Goal: Find specific page/section: Find specific page/section

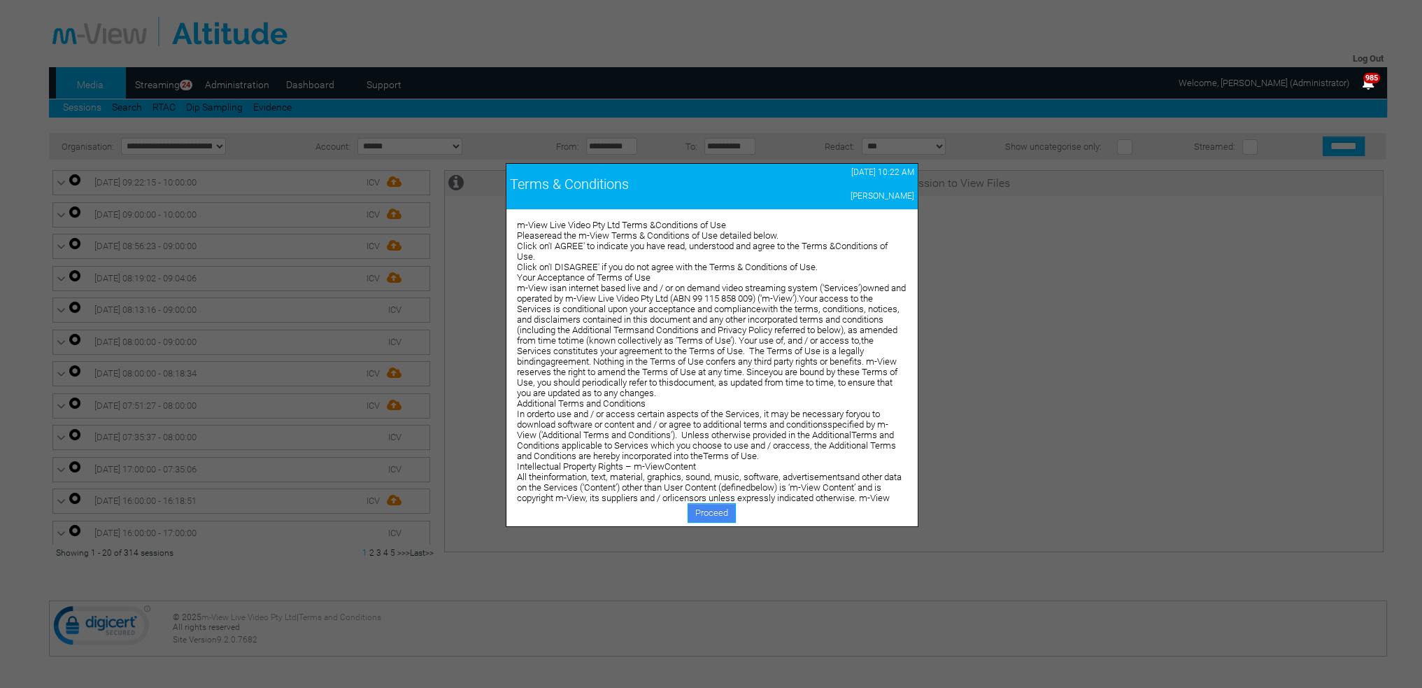
click at [709, 517] on link "Proceed" at bounding box center [712, 513] width 48 height 20
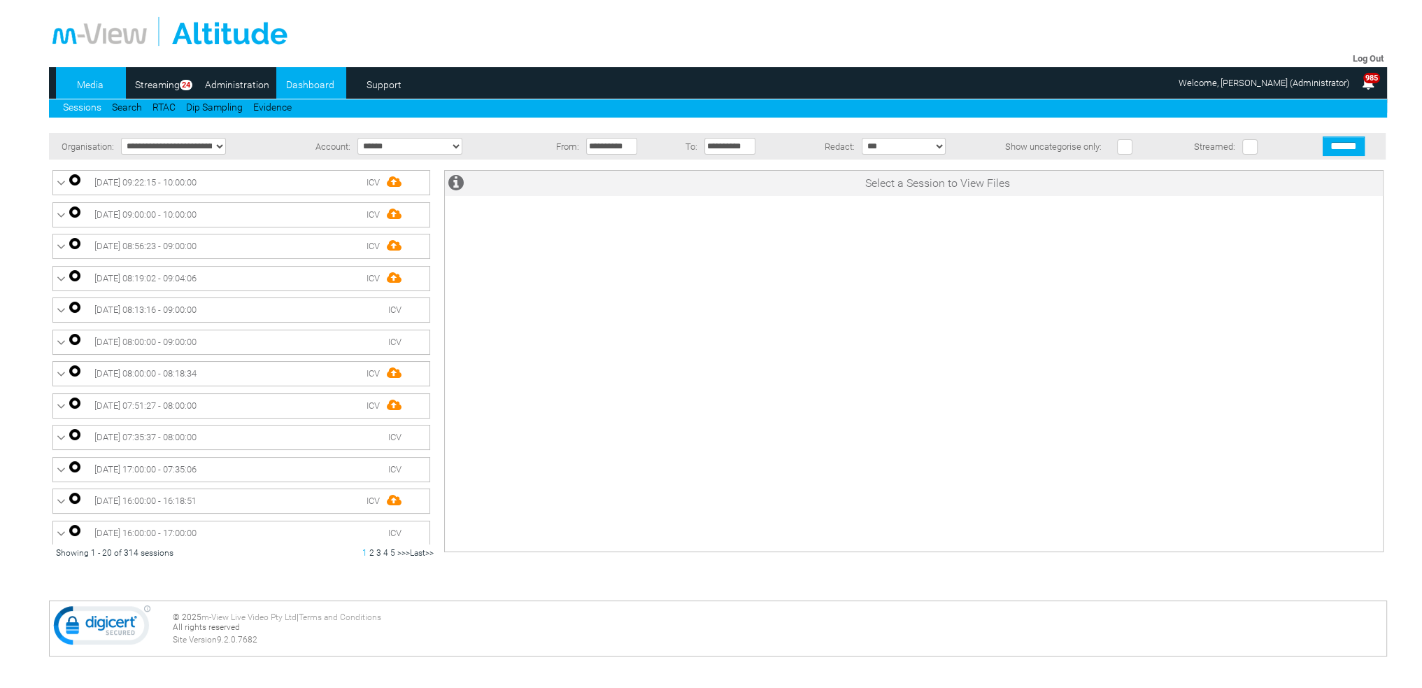
click at [309, 80] on link "Dashboard" at bounding box center [310, 84] width 68 height 21
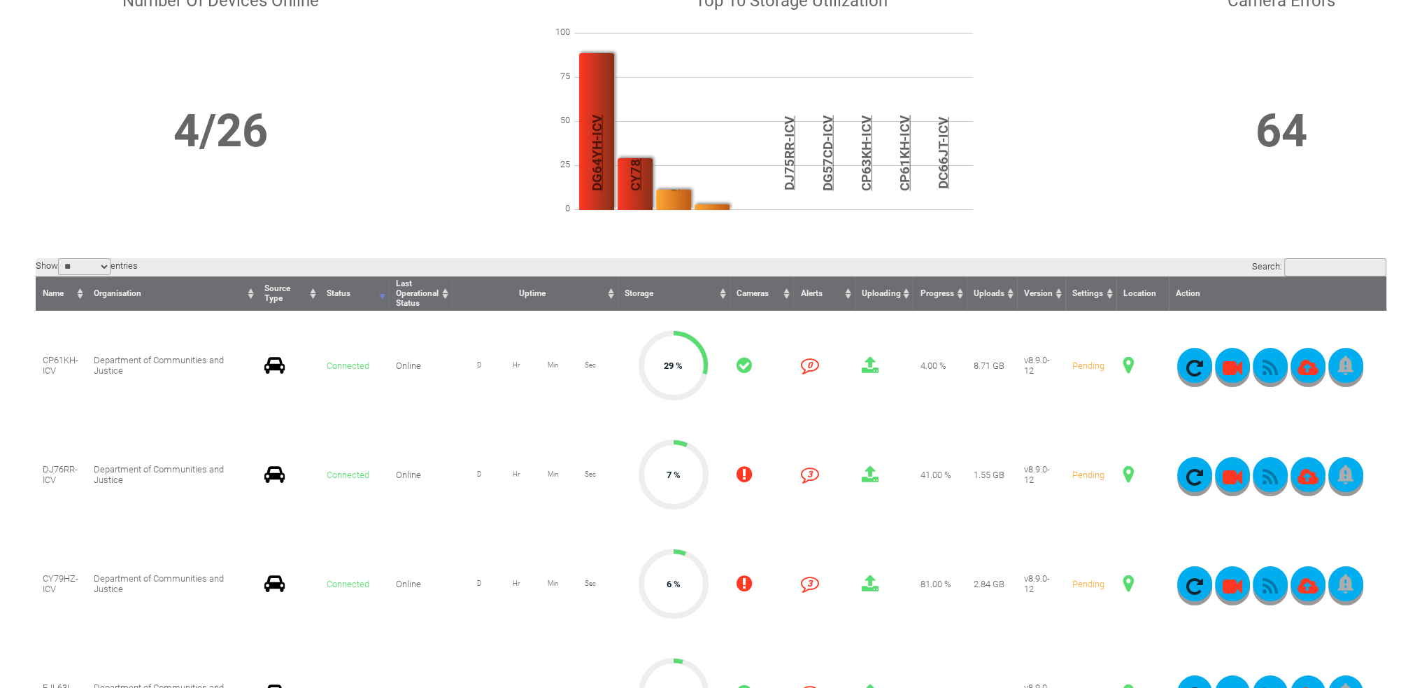
scroll to position [140, 0]
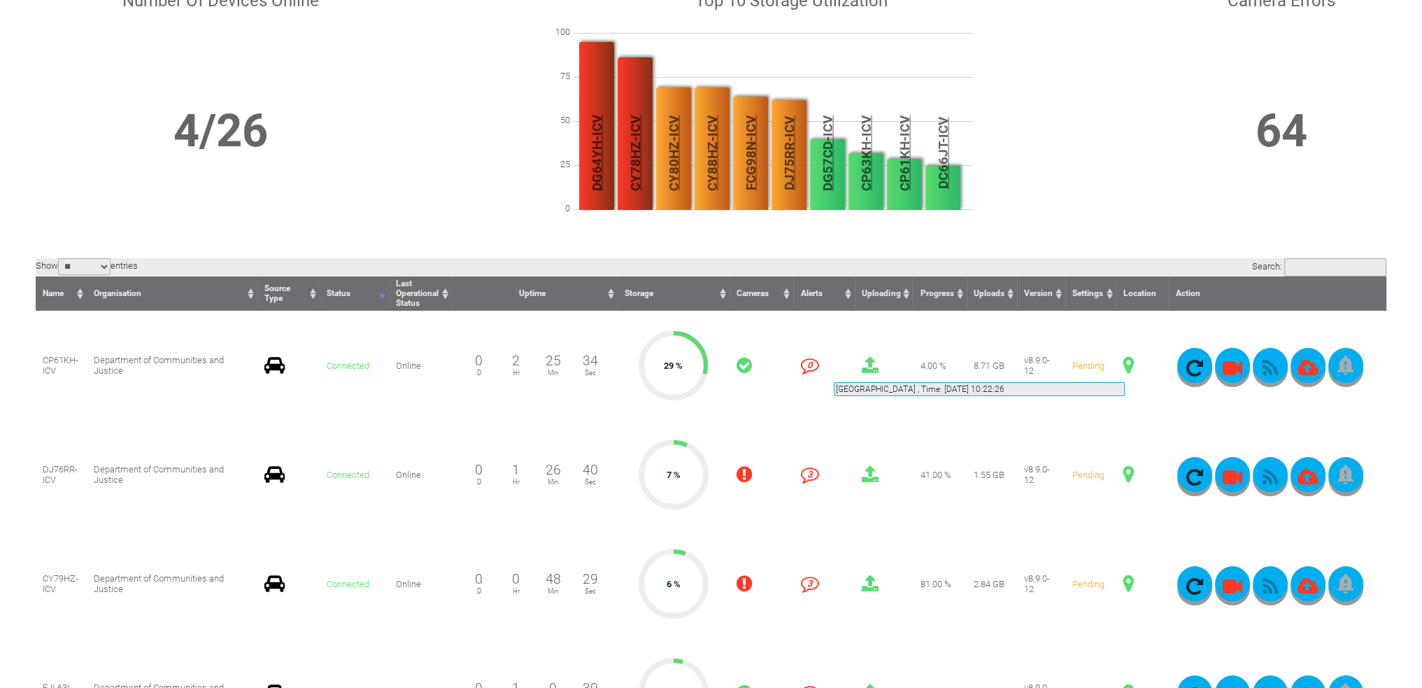
click at [1125, 365] on span at bounding box center [1129, 365] width 10 height 18
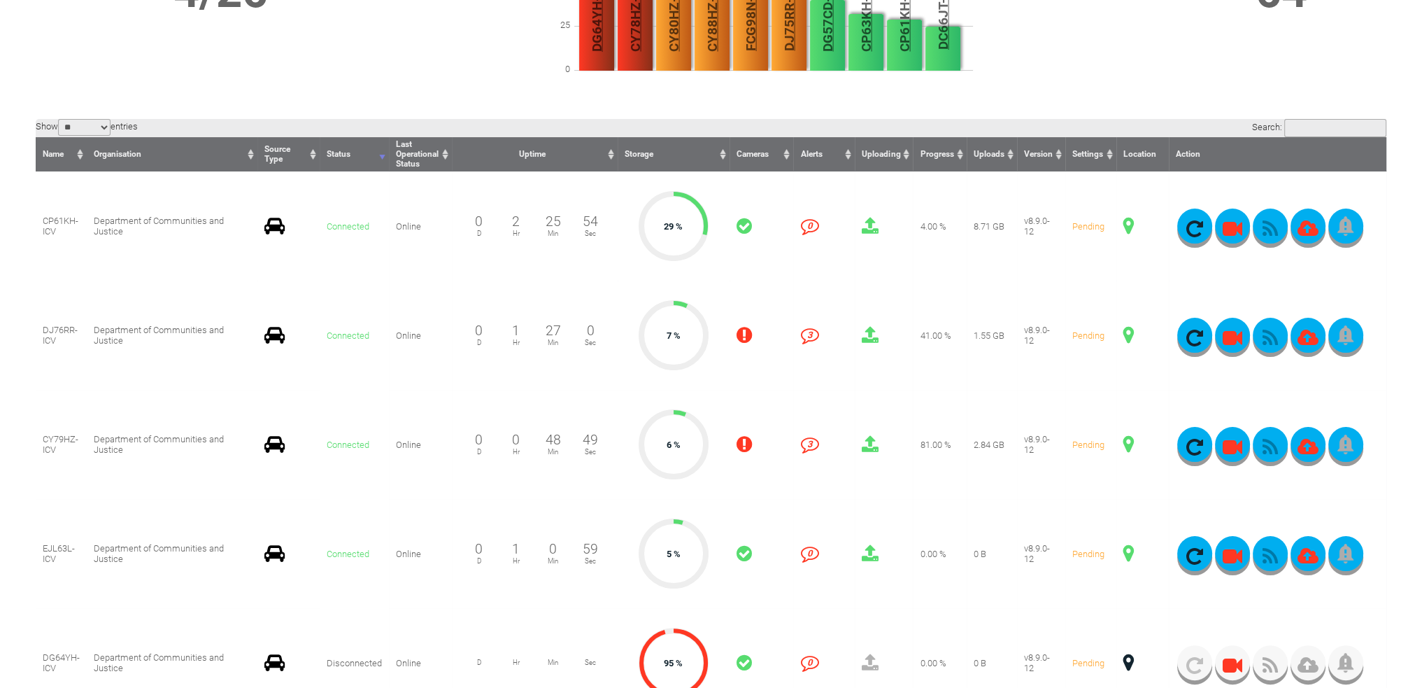
scroll to position [280, 0]
click at [1129, 442] on span at bounding box center [1129, 443] width 10 height 18
click at [1129, 330] on span at bounding box center [1129, 334] width 10 height 18
click at [1128, 444] on span at bounding box center [1129, 443] width 10 height 18
click at [1125, 448] on span at bounding box center [1129, 443] width 10 height 18
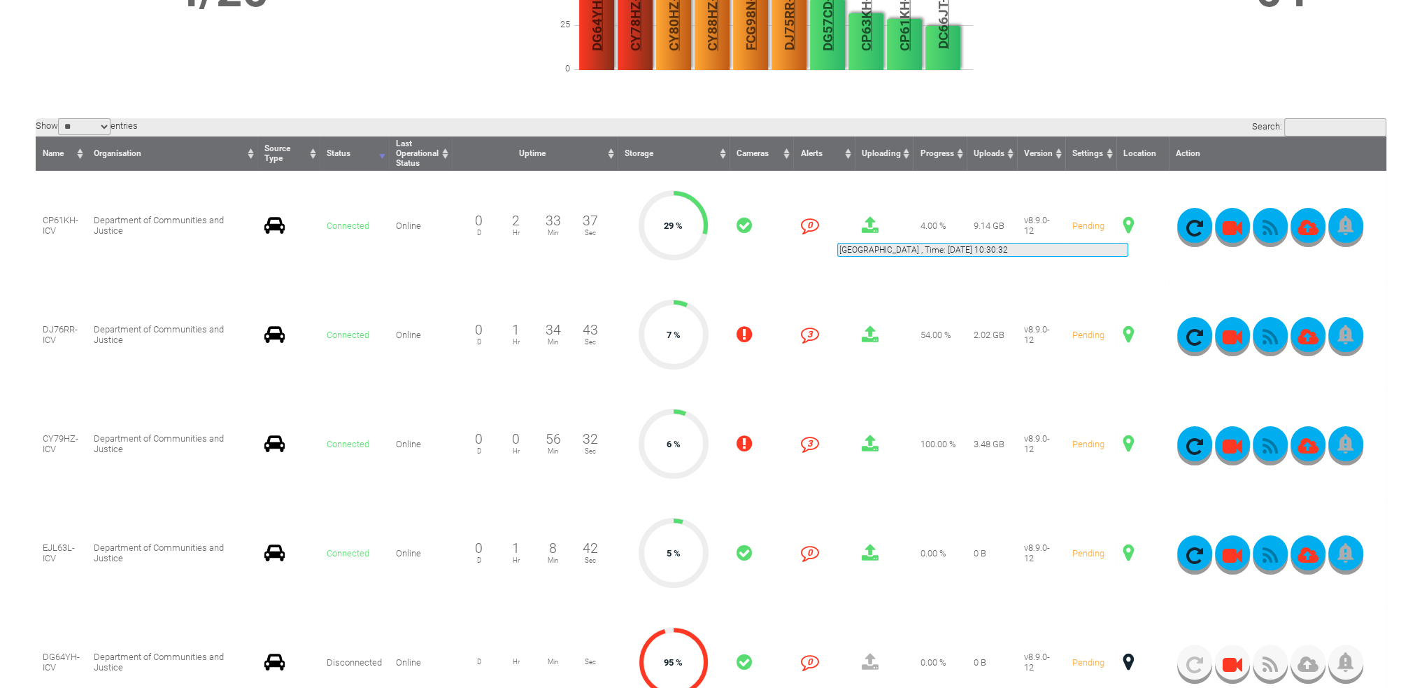
click at [1129, 226] on span at bounding box center [1129, 225] width 10 height 18
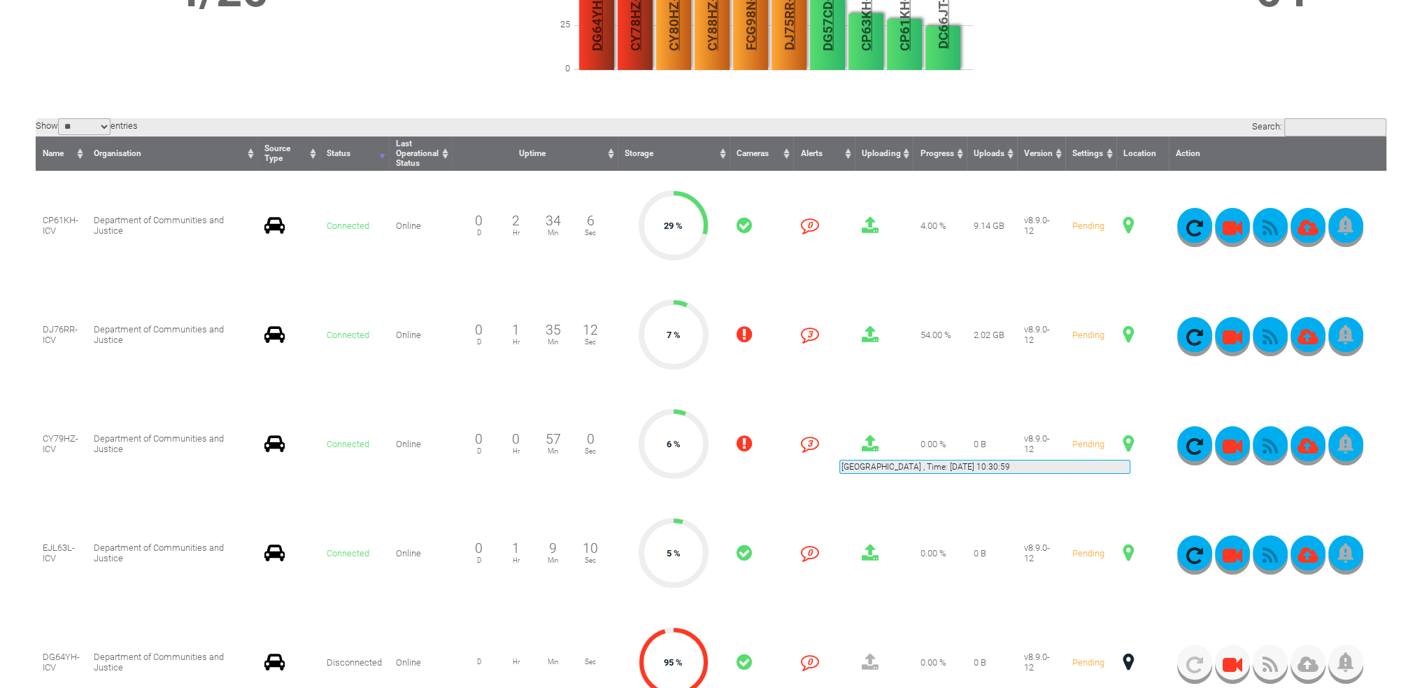
click at [1131, 443] on span at bounding box center [1129, 443] width 10 height 18
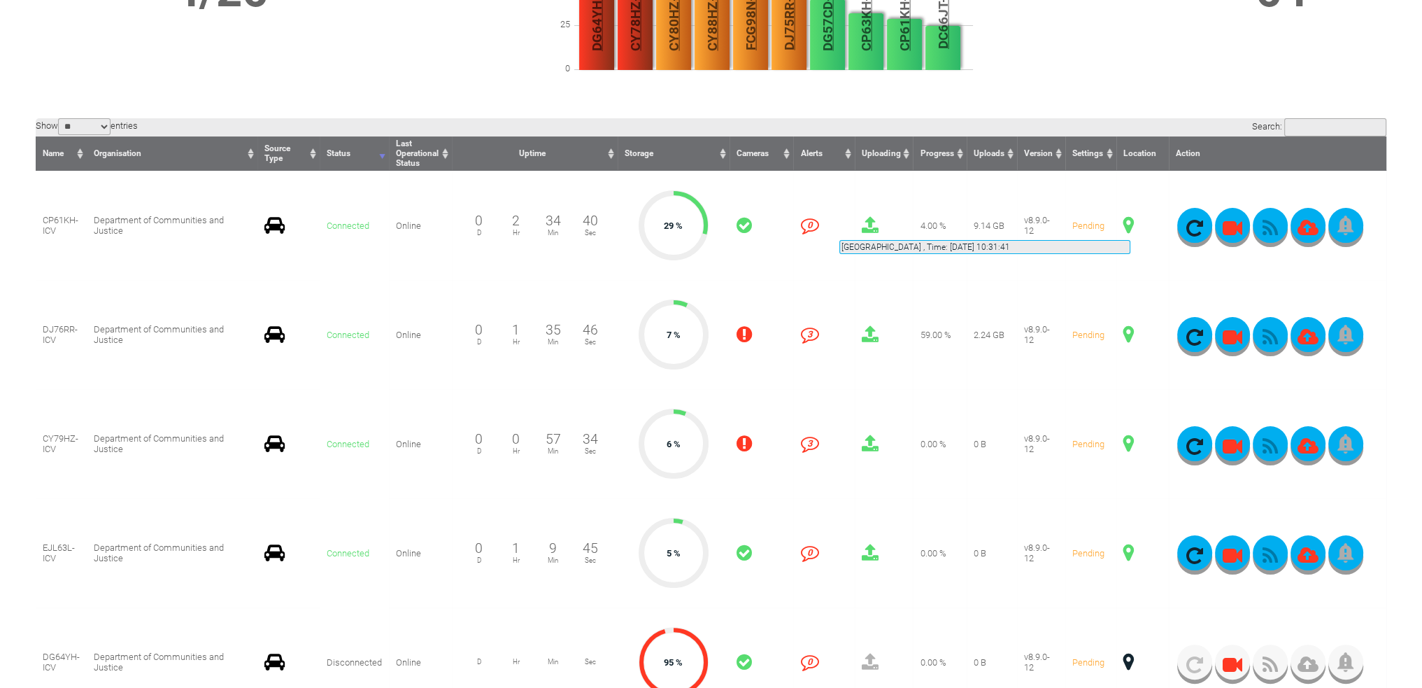
click at [1131, 223] on span at bounding box center [1129, 225] width 10 height 18
click at [1126, 436] on span at bounding box center [1129, 443] width 10 height 18
click at [1125, 226] on span at bounding box center [1129, 225] width 10 height 18
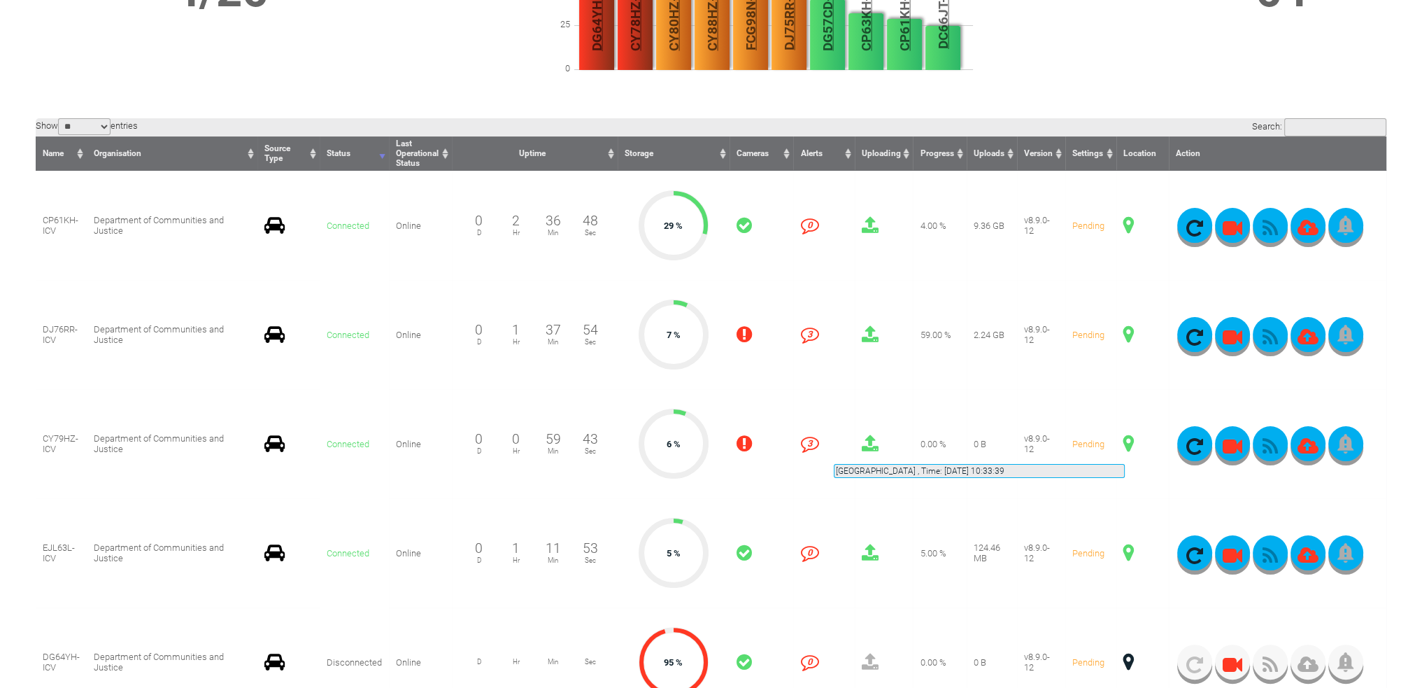
click at [1125, 447] on span at bounding box center [1129, 443] width 10 height 18
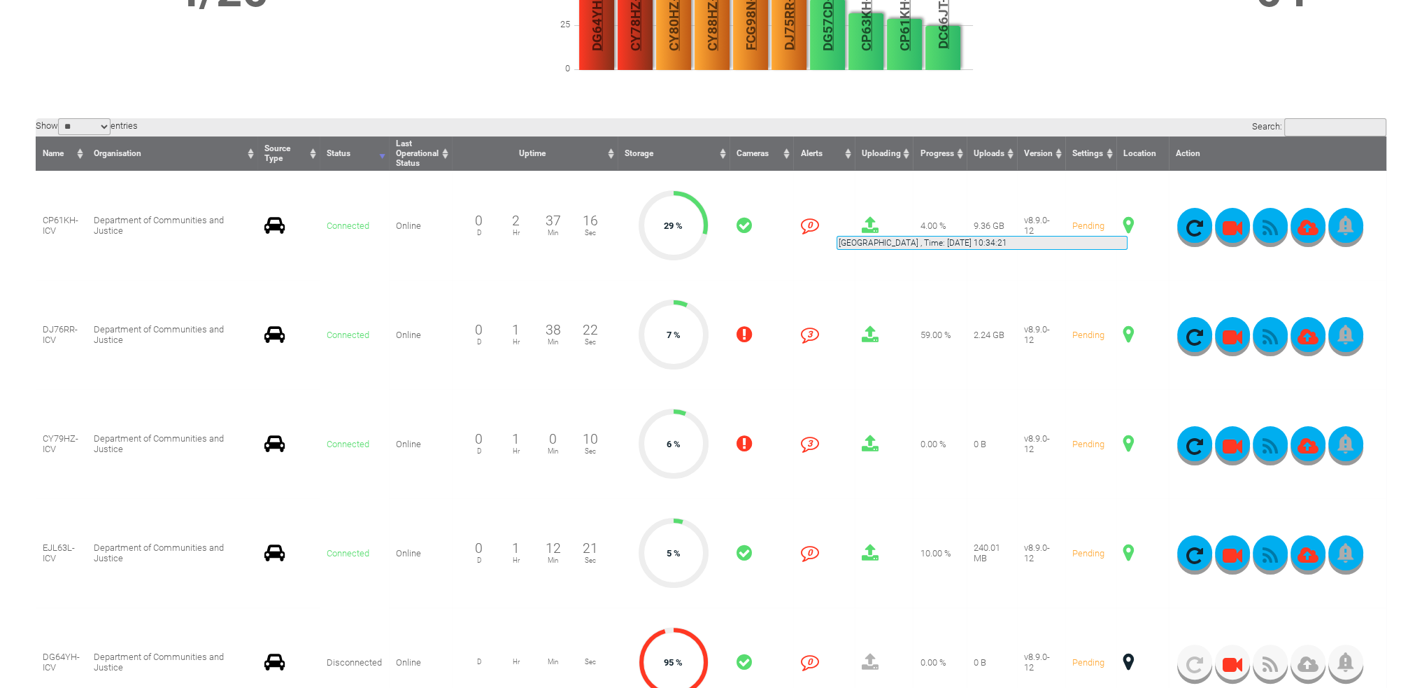
click at [1128, 219] on span at bounding box center [1129, 225] width 10 height 18
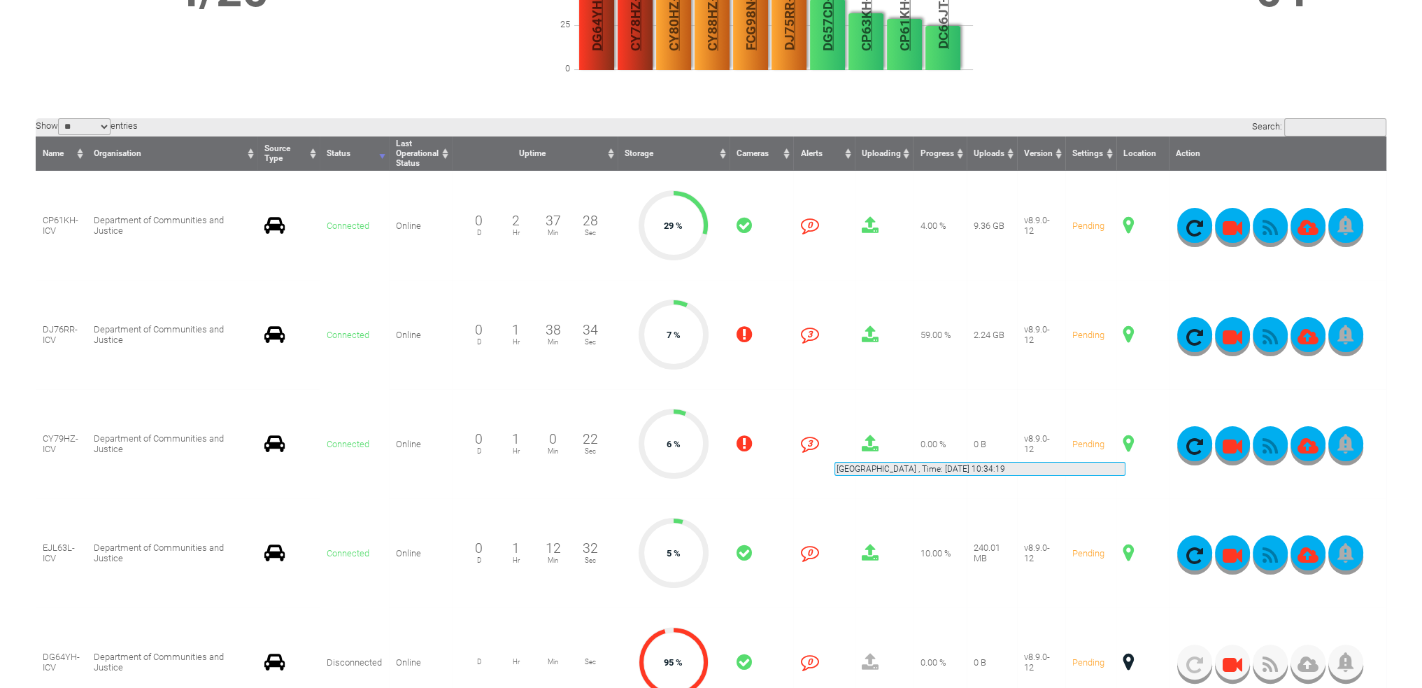
click at [1126, 445] on span at bounding box center [1129, 443] width 10 height 18
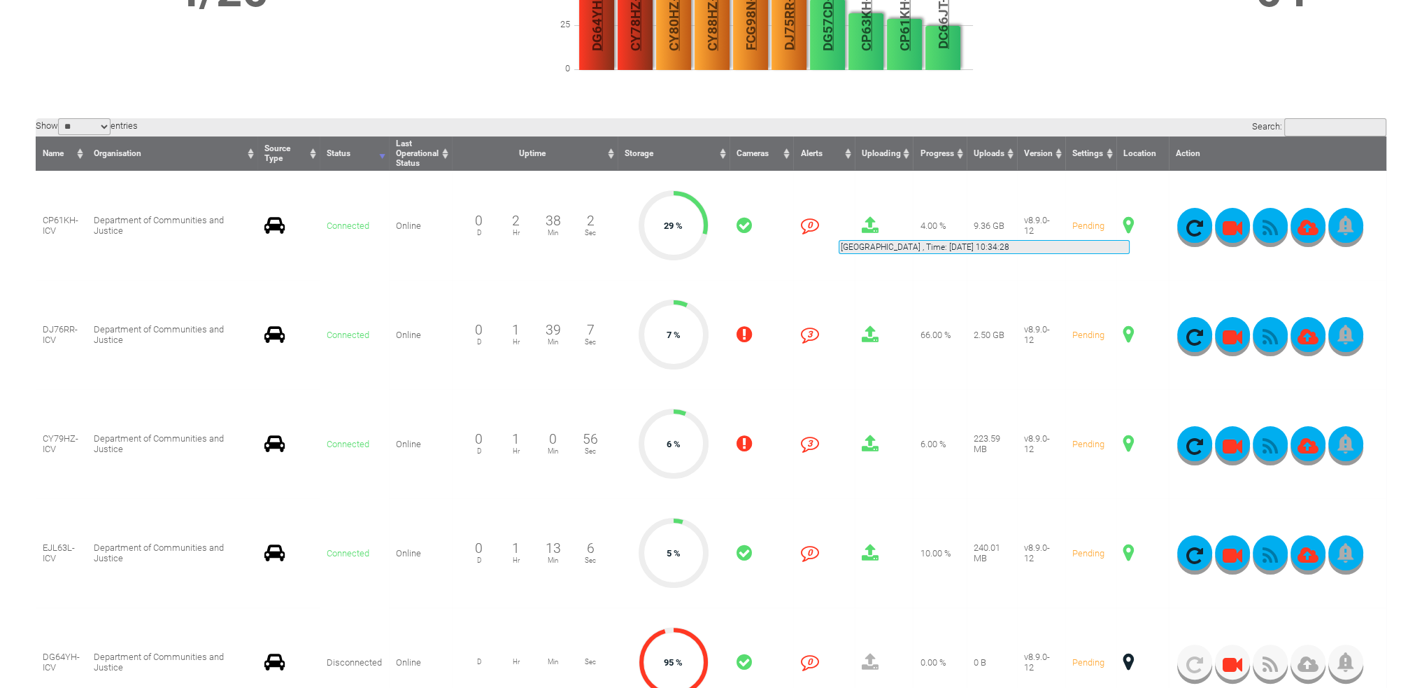
click at [1130, 223] on span at bounding box center [1129, 225] width 10 height 18
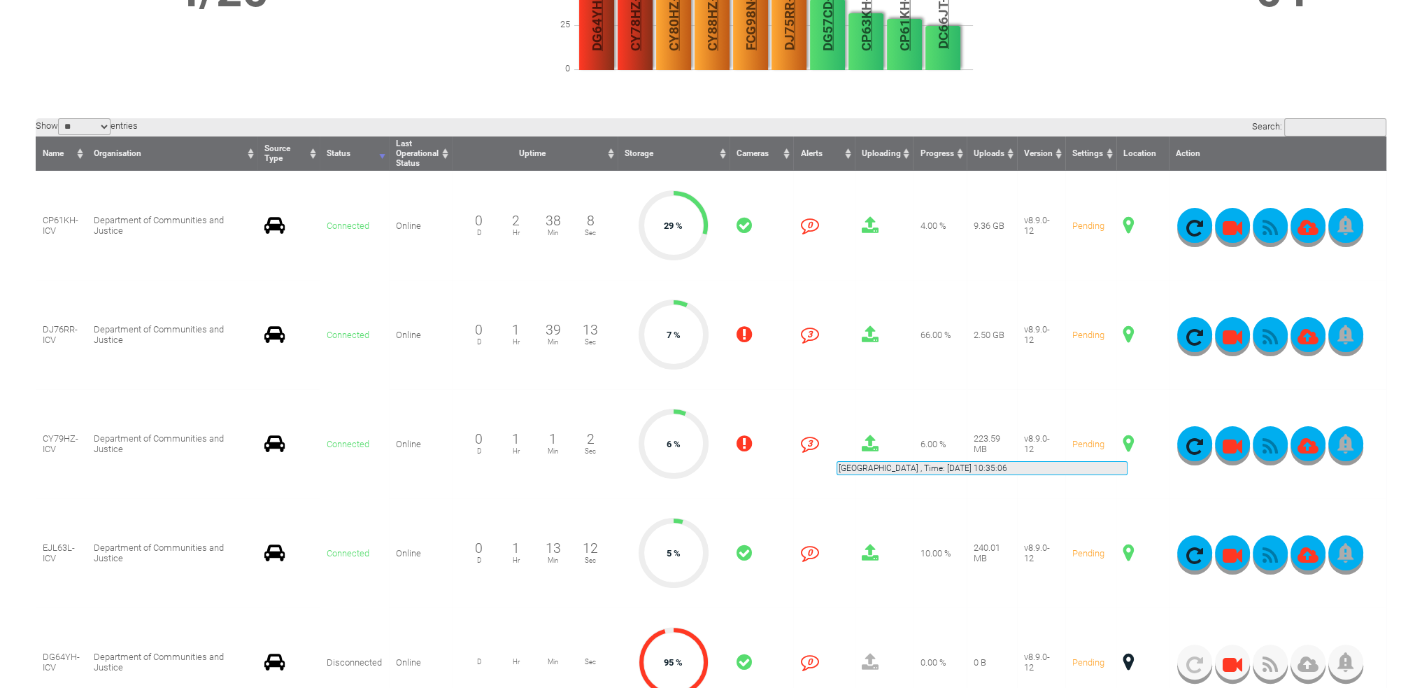
click at [1128, 444] on span at bounding box center [1129, 443] width 10 height 18
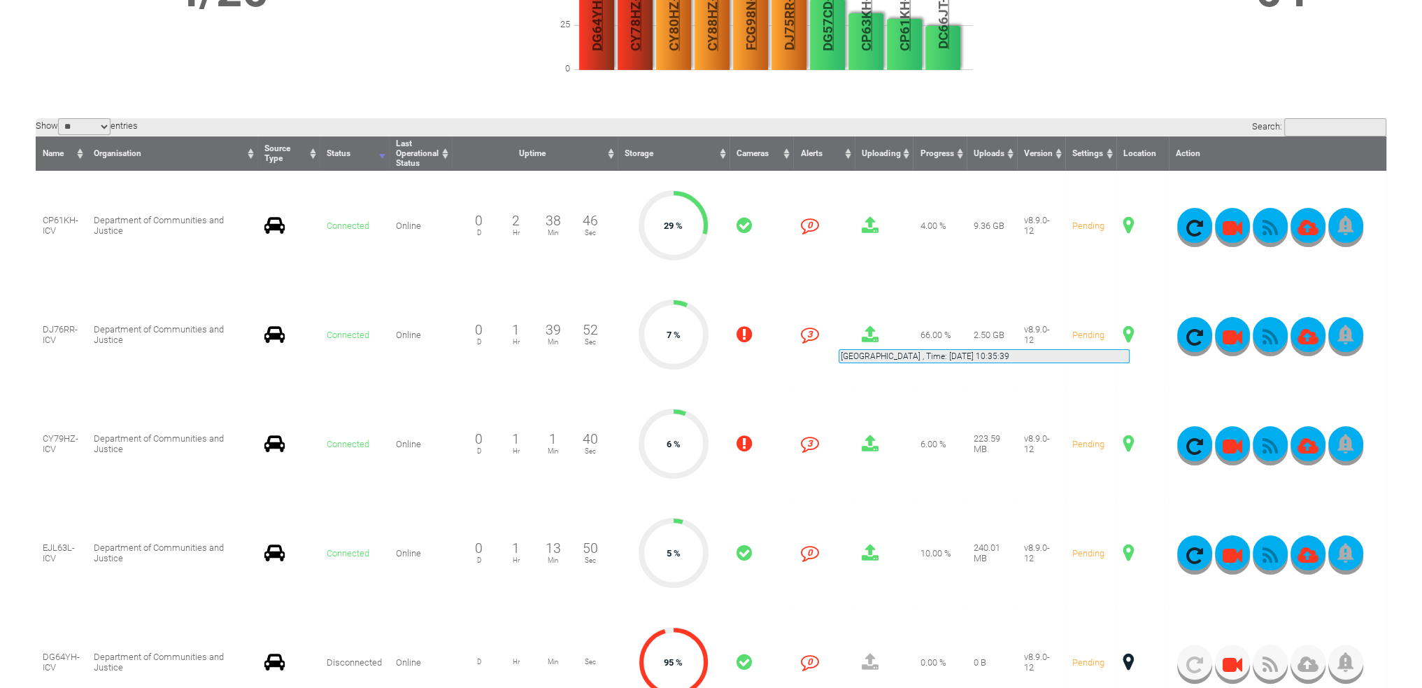
click at [1130, 332] on span at bounding box center [1129, 334] width 10 height 18
